Goal: Go to known website: Access a specific website the user already knows

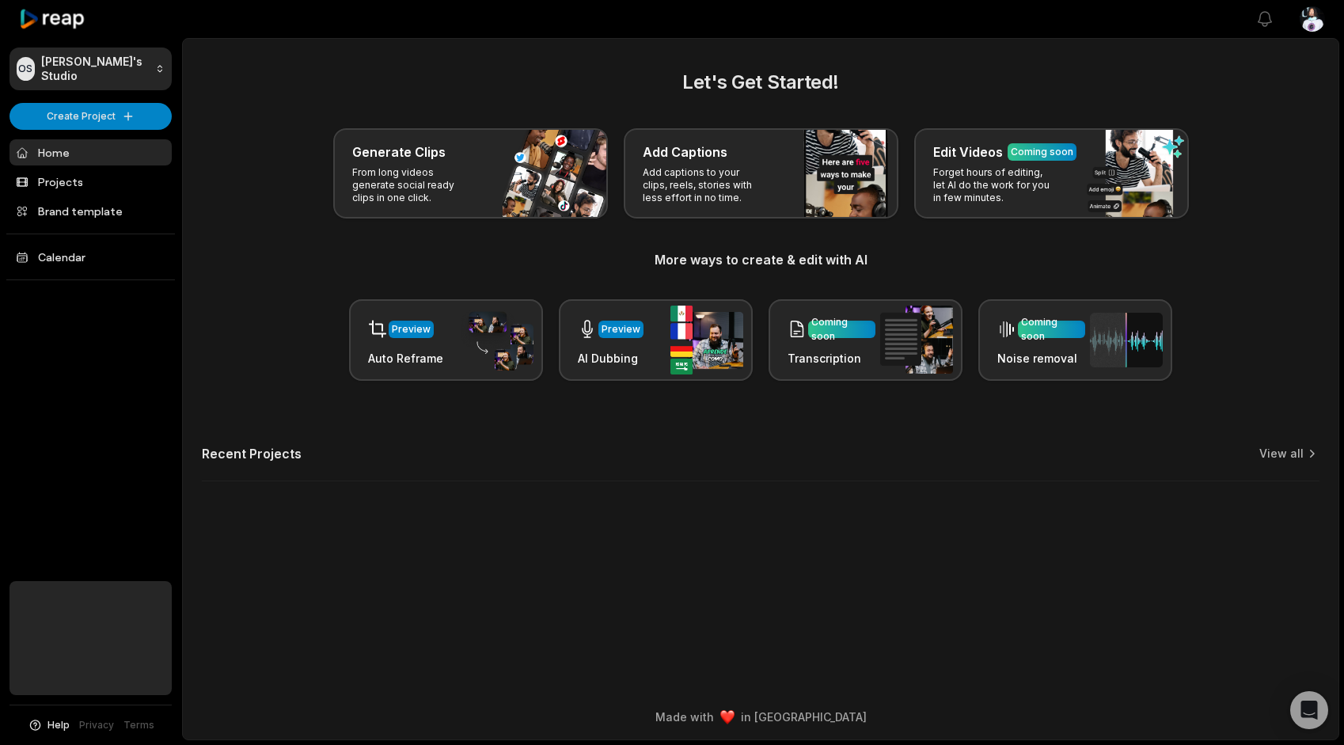
click at [46, 5] on div at bounding box center [90, 19] width 162 height 38
click at [46, 20] on icon at bounding box center [52, 19] width 67 height 21
click at [64, 15] on icon at bounding box center [52, 19] width 67 height 21
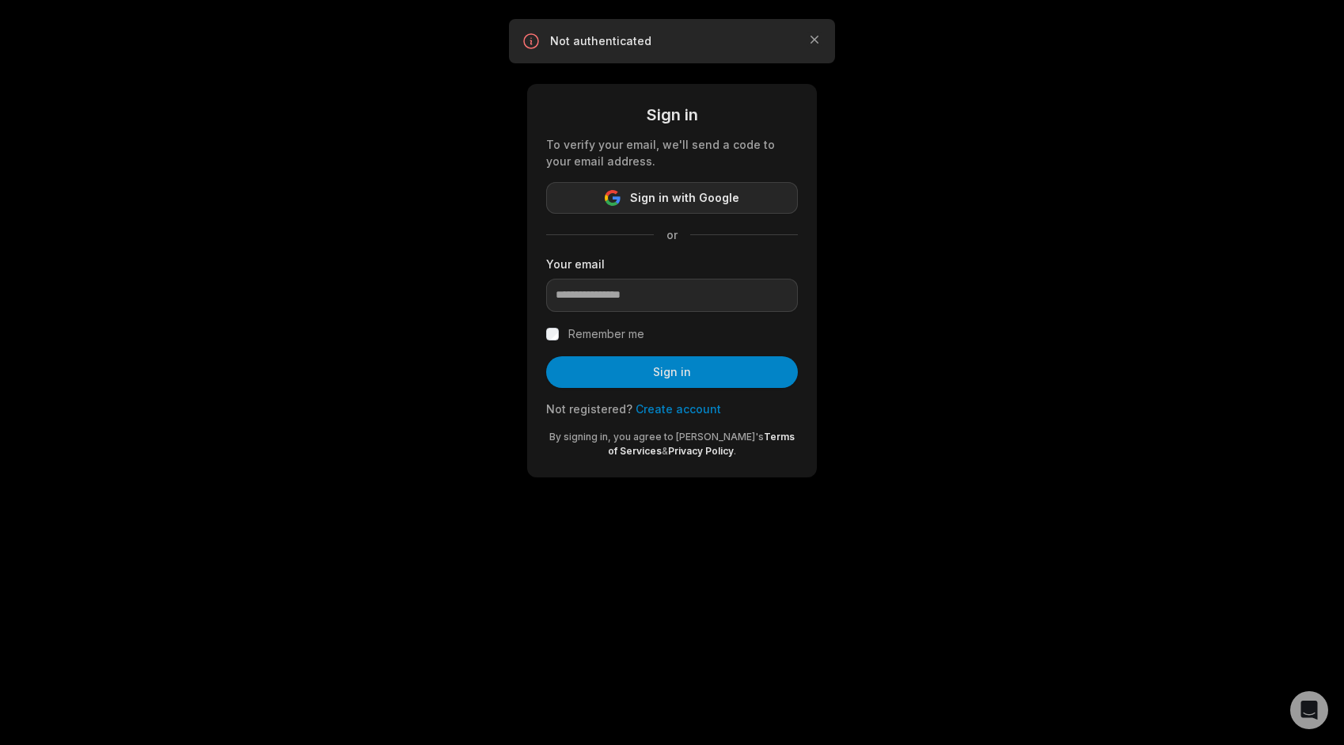
click at [671, 185] on button "Sign in with Google" at bounding box center [672, 198] width 252 height 32
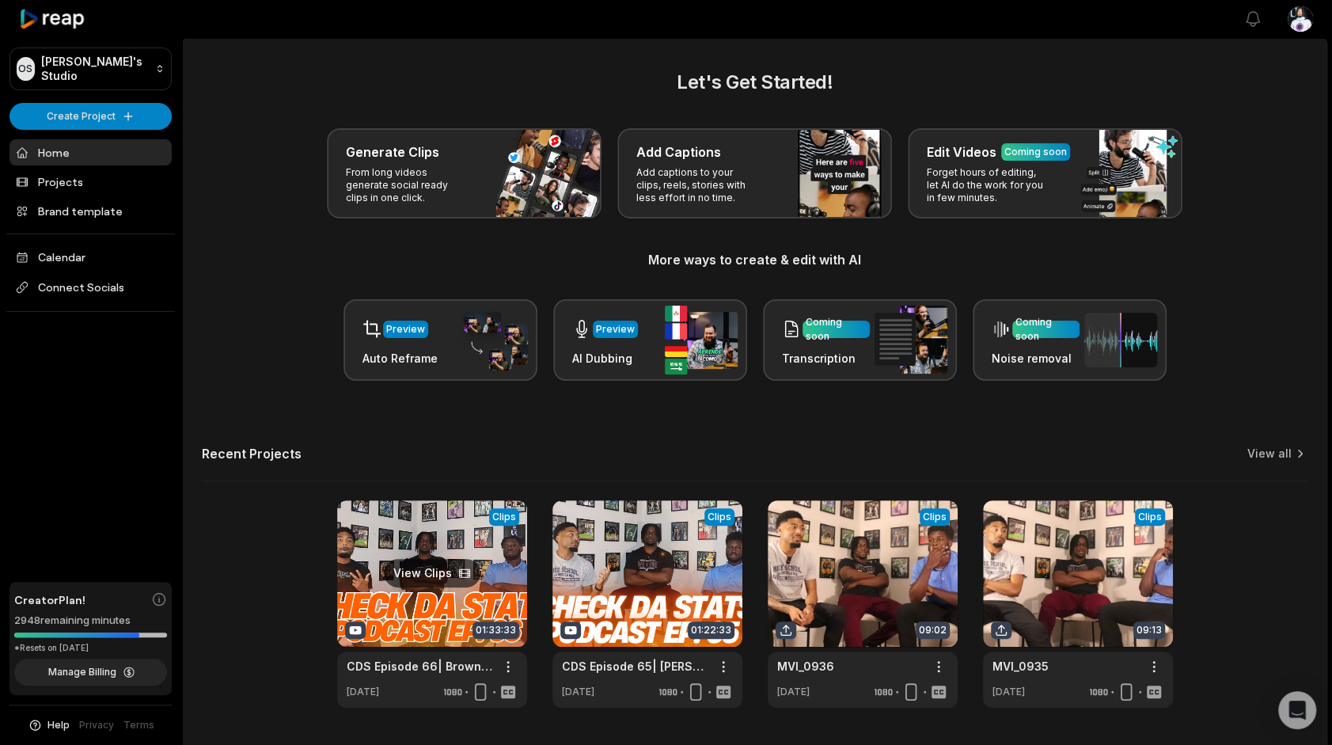
click at [476, 565] on link at bounding box center [432, 603] width 190 height 207
